Goal: Task Accomplishment & Management: Complete application form

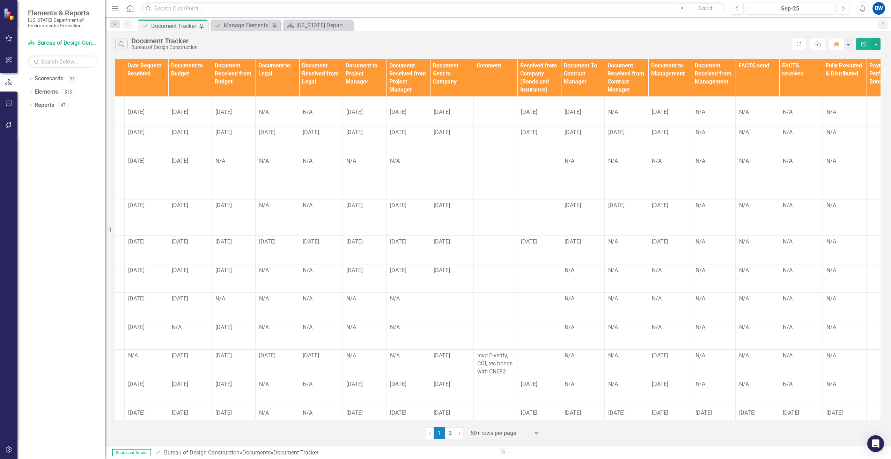
scroll to position [105, 506]
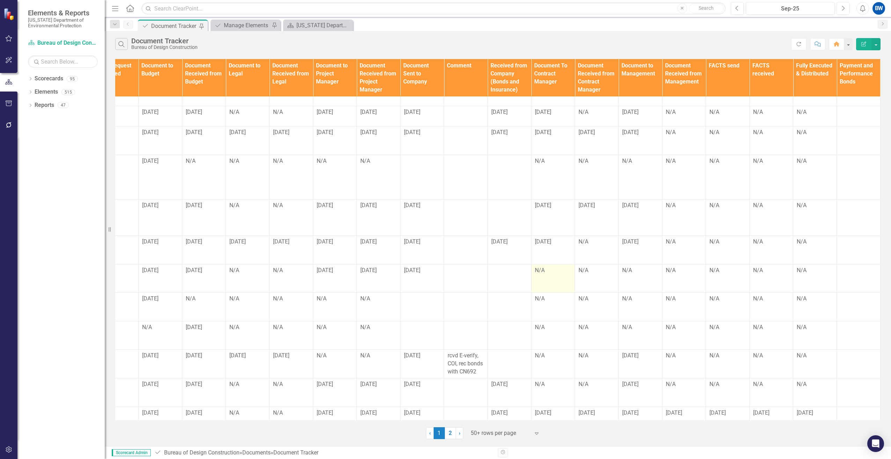
click at [543, 266] on div "N/A" at bounding box center [553, 270] width 36 height 8
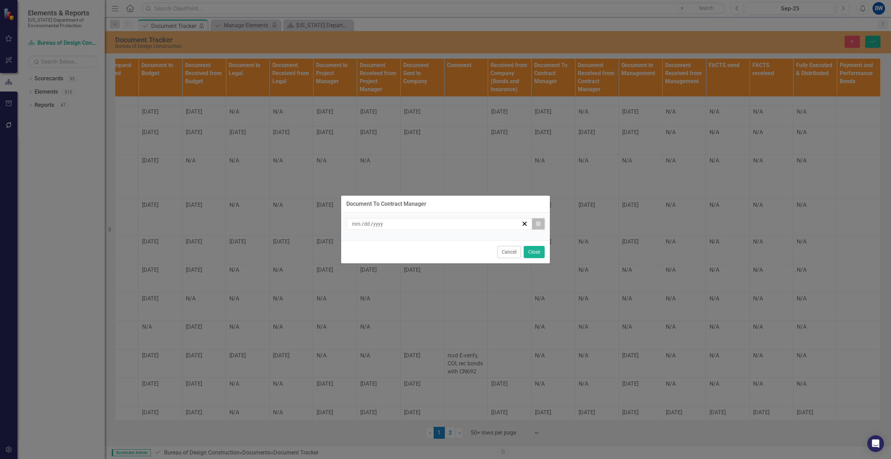
click at [539, 224] on icon "button" at bounding box center [538, 223] width 4 height 5
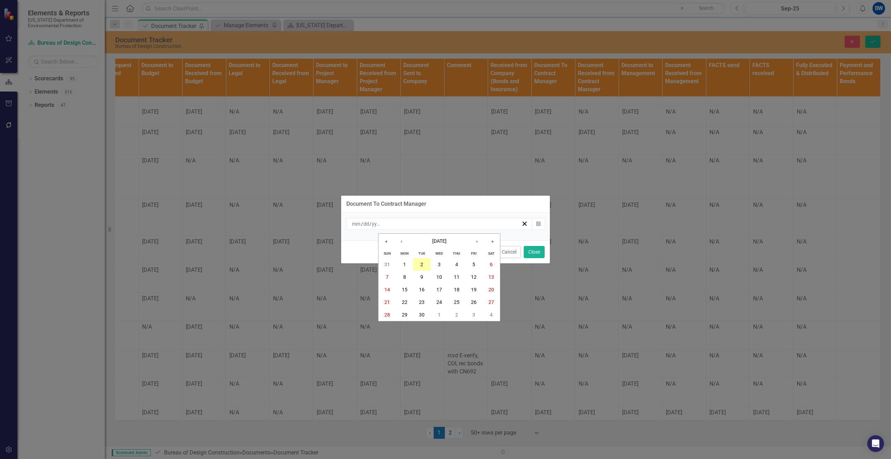
click at [424, 265] on button "2" at bounding box center [421, 264] width 17 height 13
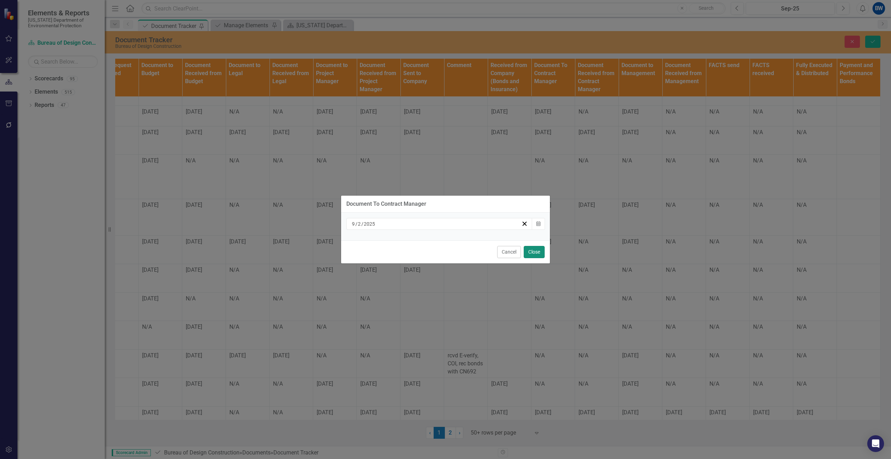
click at [530, 254] on button "Close" at bounding box center [534, 252] width 21 height 12
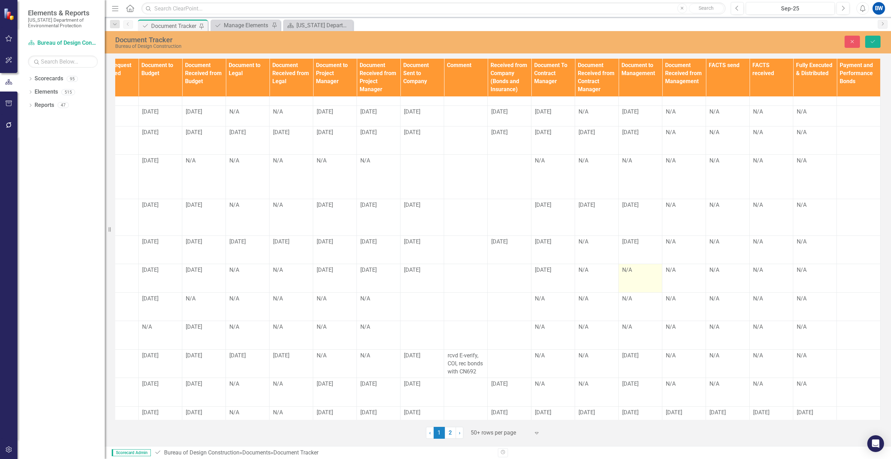
click at [627, 268] on td "N/A" at bounding box center [641, 278] width 44 height 29
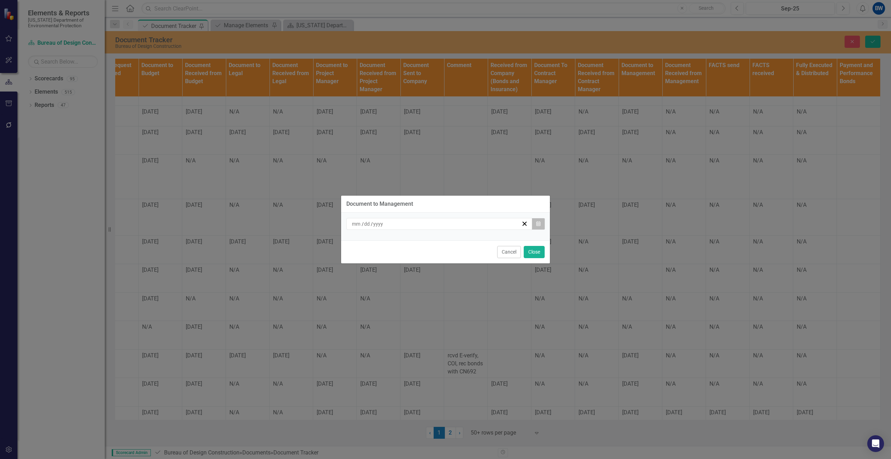
click at [540, 227] on button "Calendar" at bounding box center [538, 224] width 13 height 12
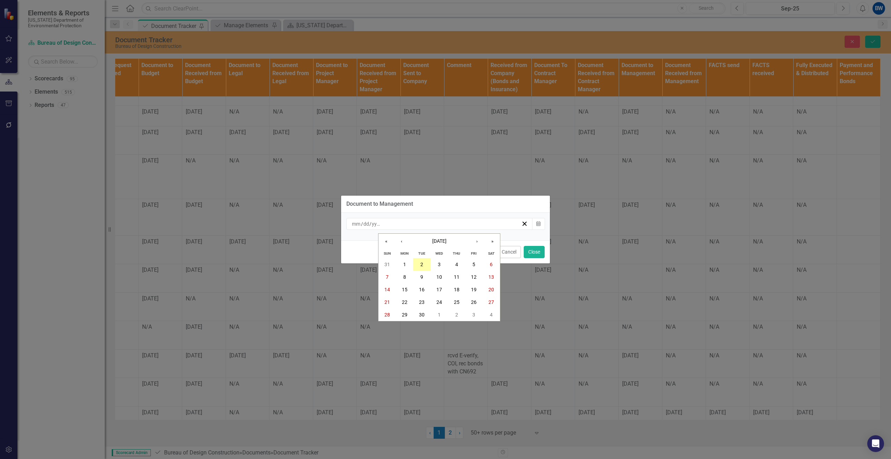
click at [426, 260] on button "2" at bounding box center [421, 264] width 17 height 13
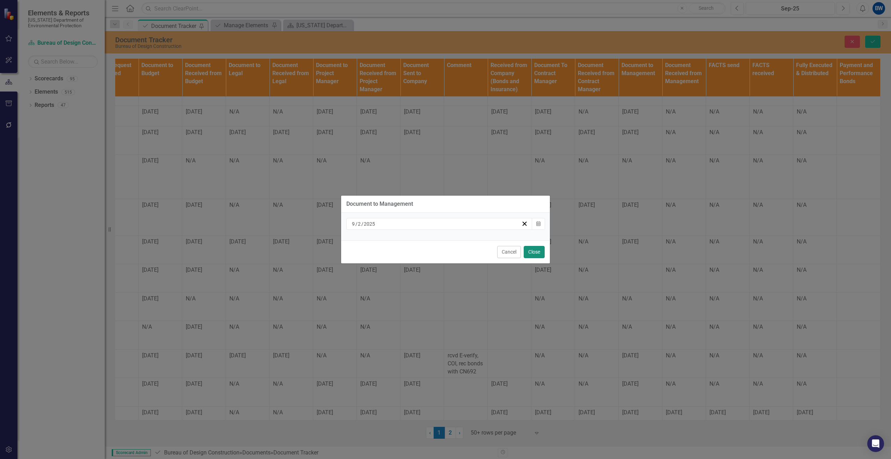
click at [540, 252] on button "Close" at bounding box center [534, 252] width 21 height 12
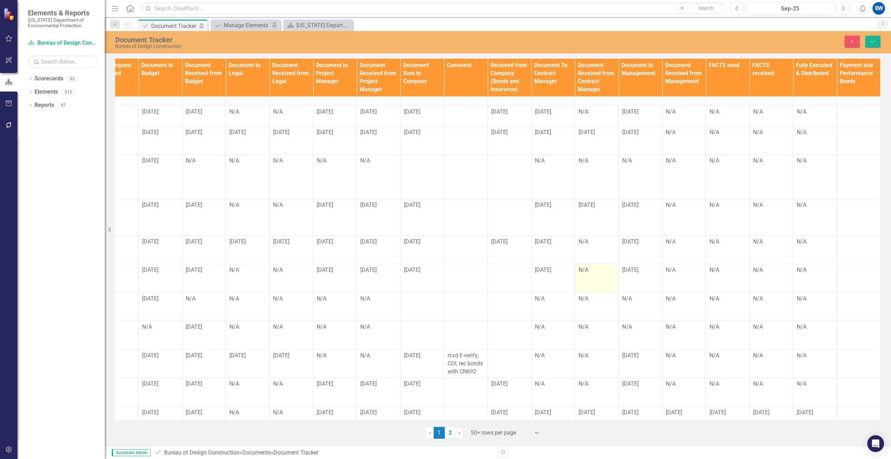
click at [575, 264] on td "N/A" at bounding box center [597, 278] width 44 height 29
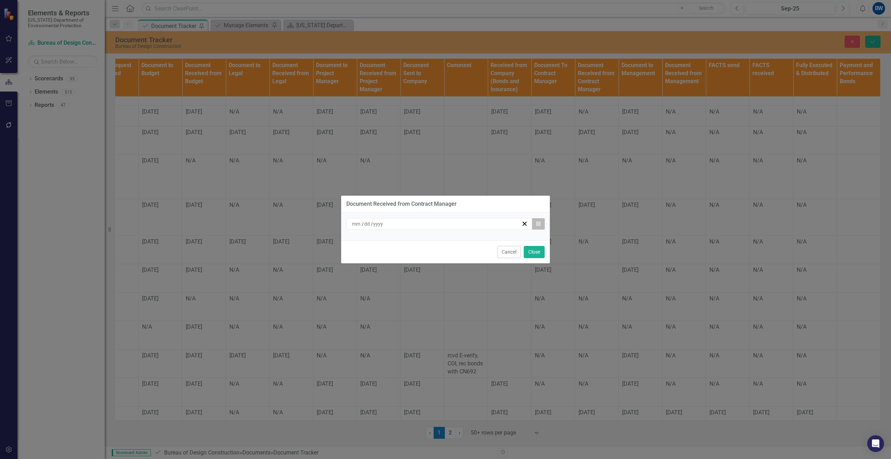
drag, startPoint x: 573, startPoint y: 259, endPoint x: 538, endPoint y: 226, distance: 48.9
click at [538, 226] on icon "button" at bounding box center [538, 223] width 4 height 5
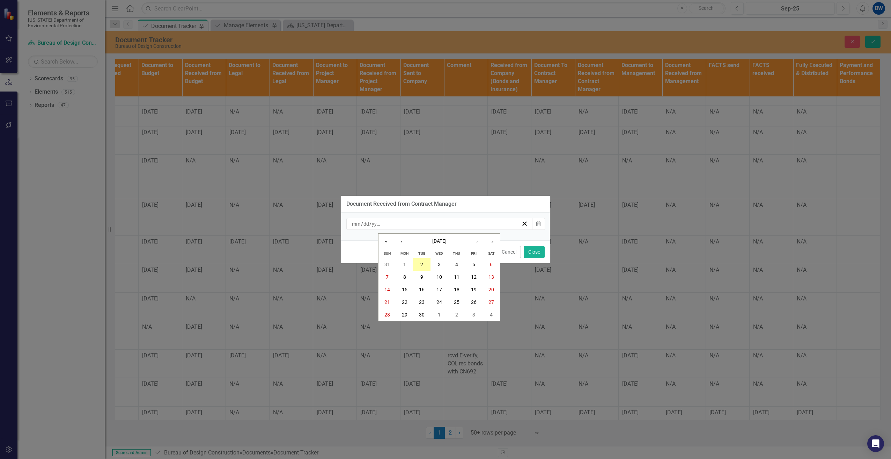
click at [426, 260] on button "2" at bounding box center [421, 264] width 17 height 13
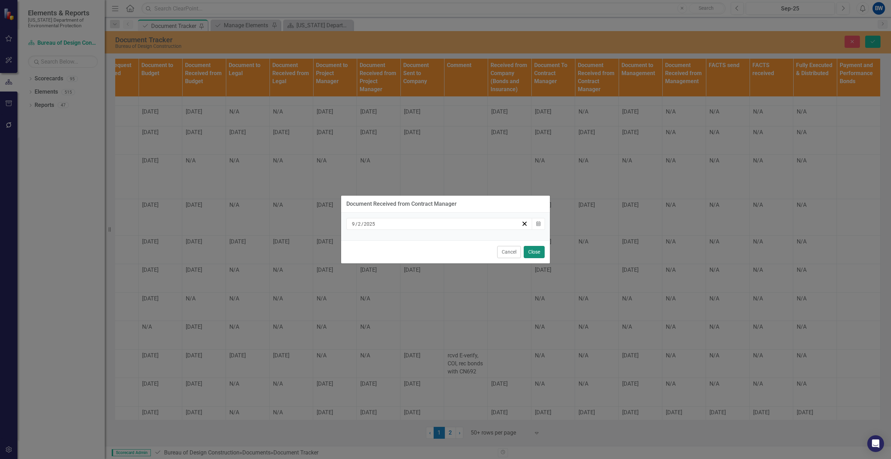
click at [532, 248] on button "Close" at bounding box center [534, 252] width 21 height 12
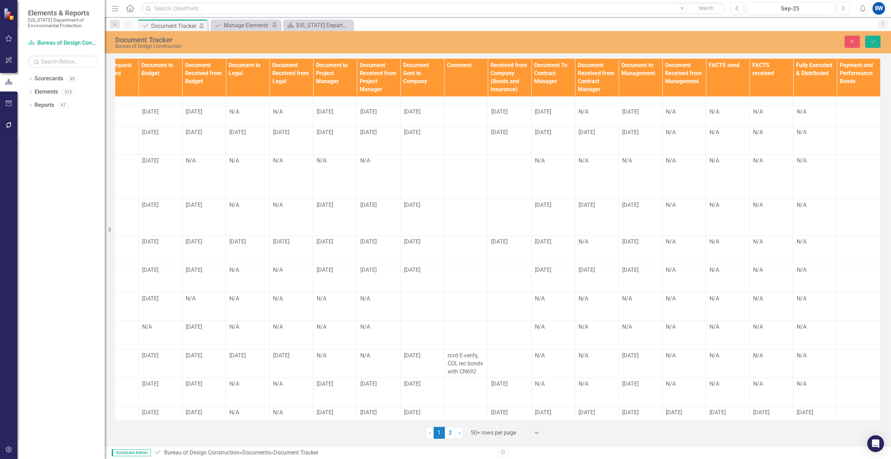
click at [876, 33] on div "Document Tracker Bureau of Design Construction Close Save" at bounding box center [498, 42] width 786 height 22
click at [873, 36] on button "Save" at bounding box center [872, 42] width 15 height 12
